Goal: Task Accomplishment & Management: Complete application form

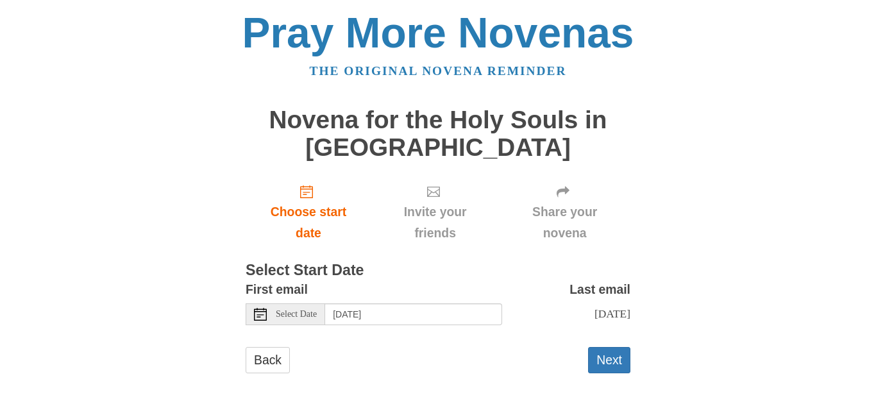
click at [602, 369] on button "Next" at bounding box center [609, 360] width 42 height 26
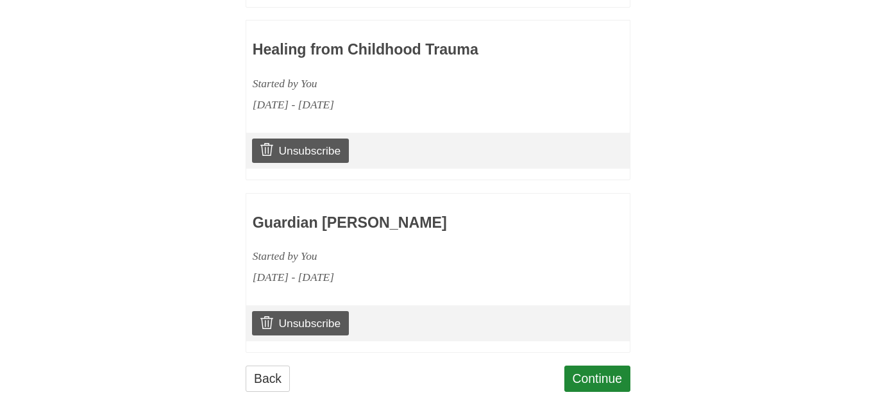
scroll to position [1161, 0]
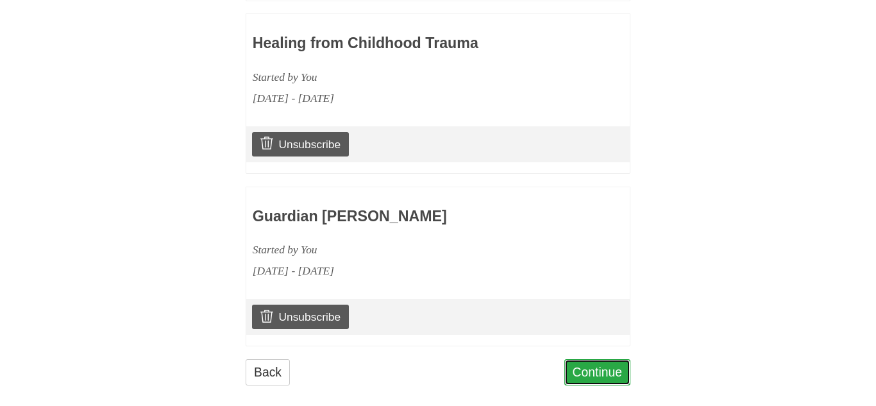
click at [584, 359] on link "Continue" at bounding box center [597, 372] width 67 height 26
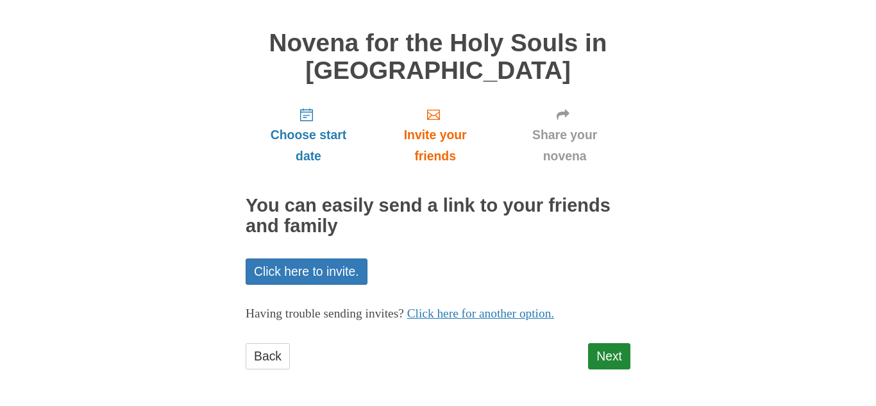
scroll to position [78, 0]
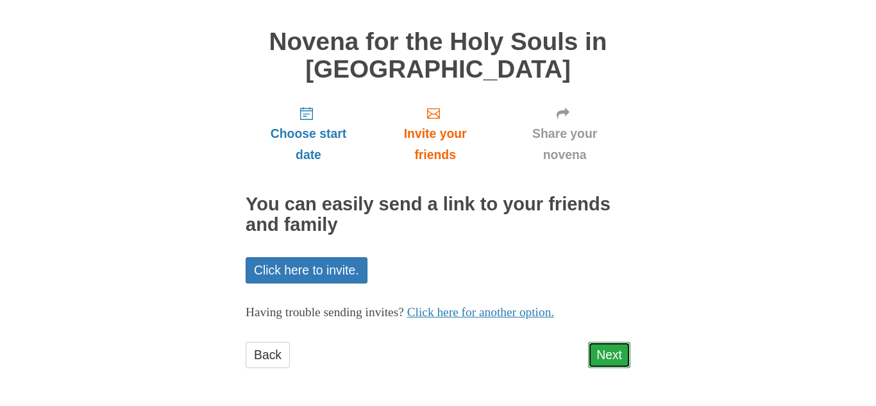
click at [611, 354] on link "Next" at bounding box center [609, 355] width 42 height 26
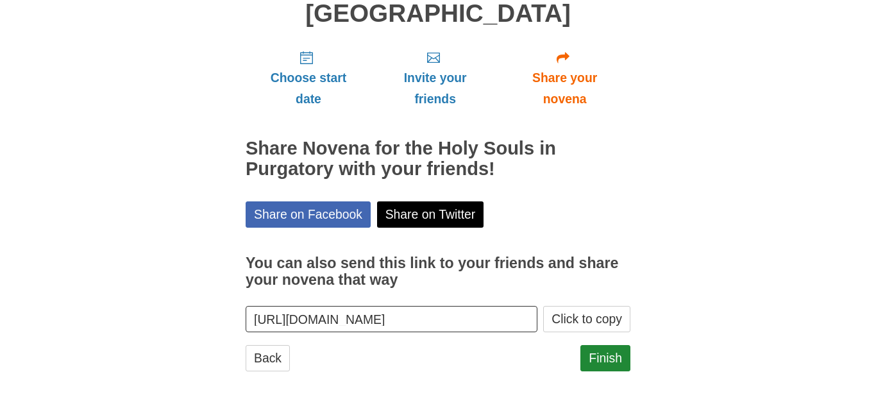
scroll to position [137, 0]
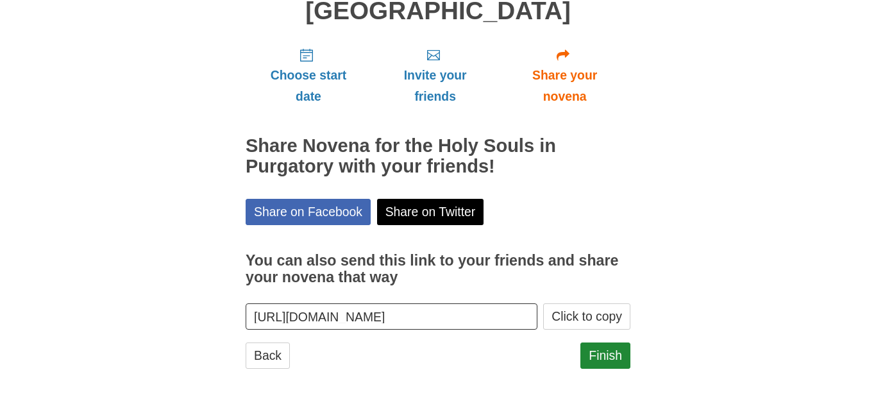
click at [607, 371] on div "Finish" at bounding box center [605, 361] width 50 height 38
click at [606, 358] on link "Finish" at bounding box center [605, 355] width 50 height 26
